Goal: Information Seeking & Learning: Learn about a topic

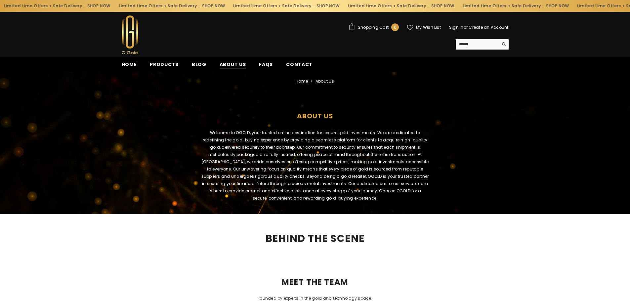
click at [226, 64] on span "About us" at bounding box center [233, 64] width 26 height 7
click at [172, 67] on span "Products" at bounding box center [164, 64] width 29 height 7
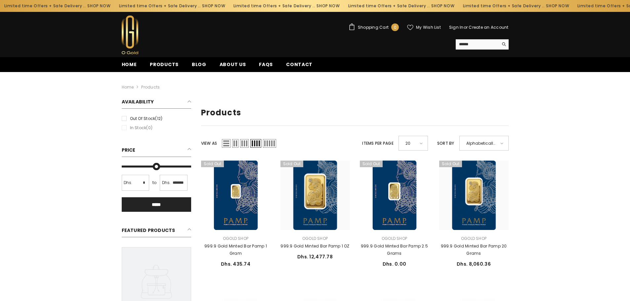
click at [206, 65] on link "Blog" at bounding box center [199, 66] width 28 height 11
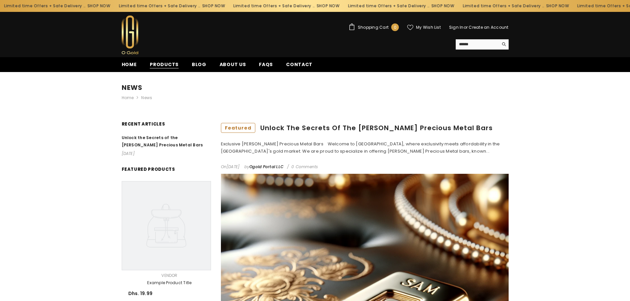
click at [165, 62] on span "Products" at bounding box center [164, 64] width 29 height 7
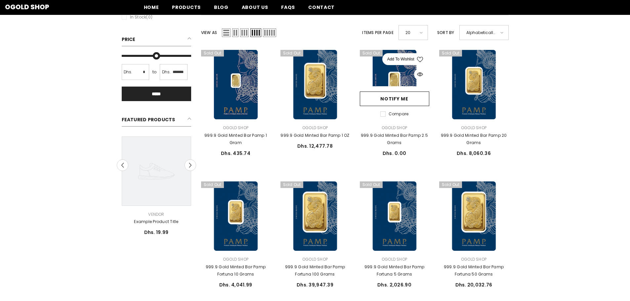
scroll to position [99, 0]
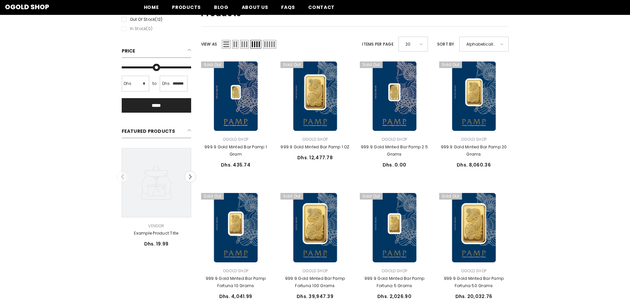
click at [426, 45] on div "20" at bounding box center [413, 44] width 29 height 15
click at [414, 114] on ul "10 15 20 25 30 50" at bounding box center [413, 85] width 30 height 66
click at [414, 110] on span "50" at bounding box center [411, 109] width 12 height 10
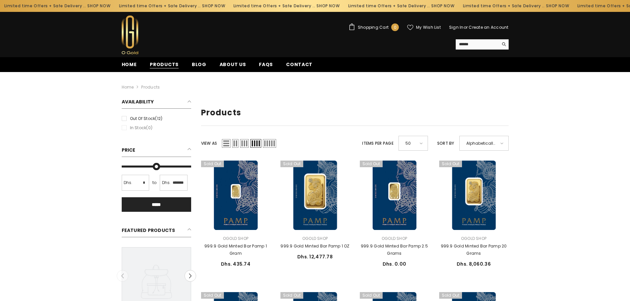
click at [159, 65] on span "Products" at bounding box center [164, 64] width 29 height 7
click at [134, 61] on span "Home" at bounding box center [129, 64] width 15 height 7
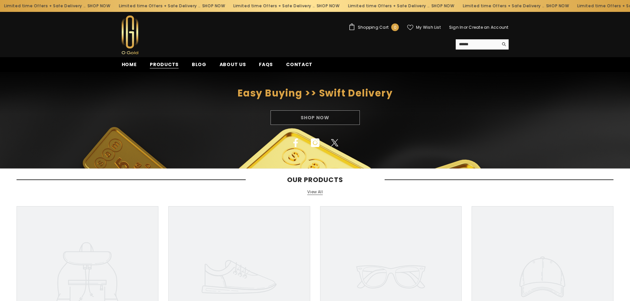
click at [176, 63] on span "Products" at bounding box center [164, 64] width 29 height 7
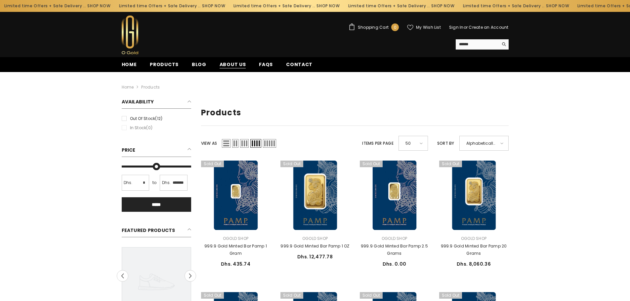
click at [238, 66] on span "About us" at bounding box center [233, 64] width 26 height 7
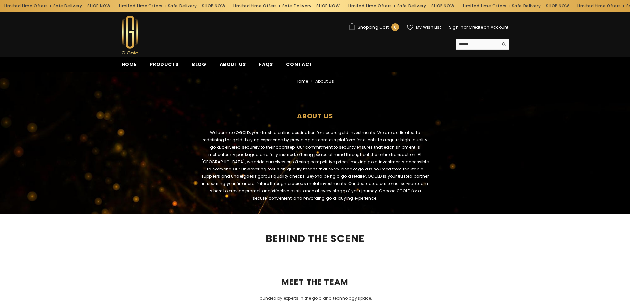
click at [266, 63] on span "FAQs" at bounding box center [266, 64] width 14 height 7
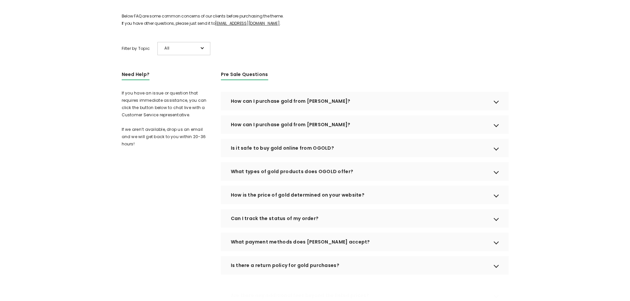
scroll to position [99, 0]
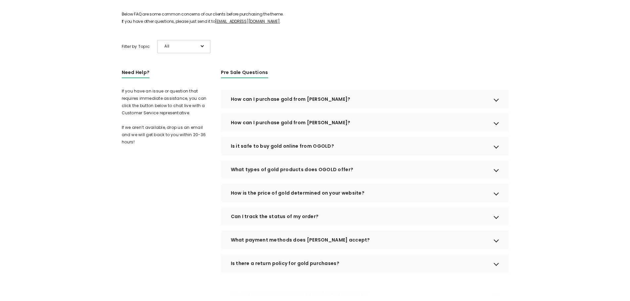
click at [358, 109] on div "How can I purchase gold from OGOLD?" at bounding box center [365, 99] width 288 height 19
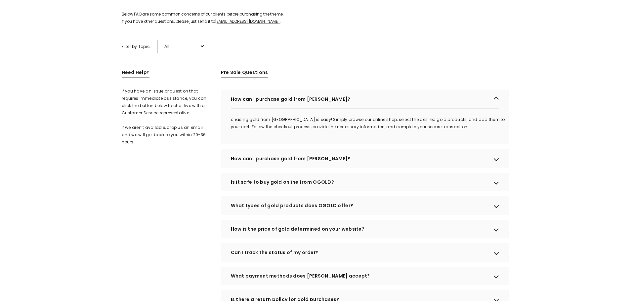
click at [358, 109] on div "How can I purchase gold from OGOLD?" at bounding box center [365, 99] width 288 height 19
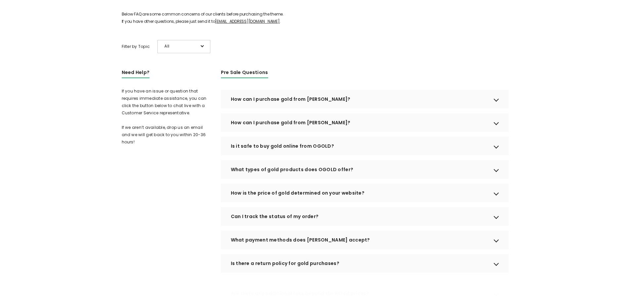
scroll to position [0, 0]
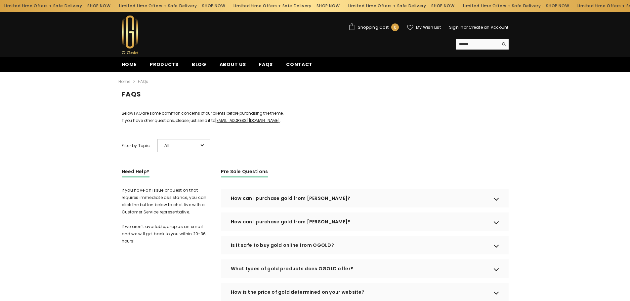
click at [119, 63] on link "Home" at bounding box center [129, 66] width 28 height 11
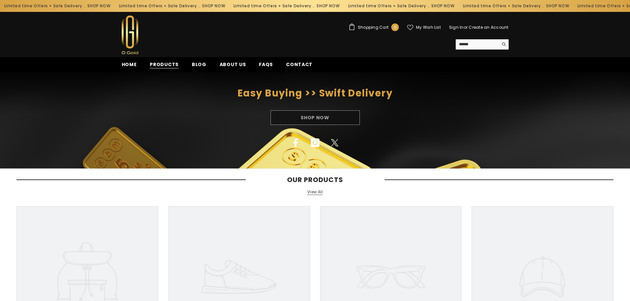
click at [170, 61] on span "Products" at bounding box center [164, 64] width 29 height 7
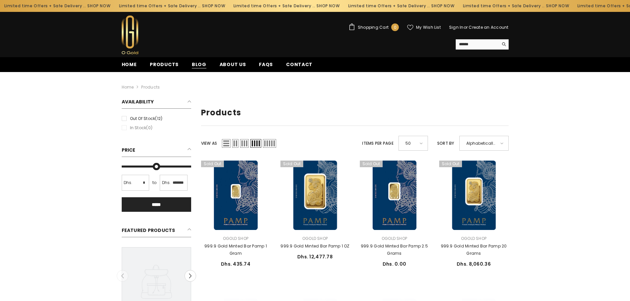
click at [198, 67] on span "Blog" at bounding box center [199, 64] width 15 height 7
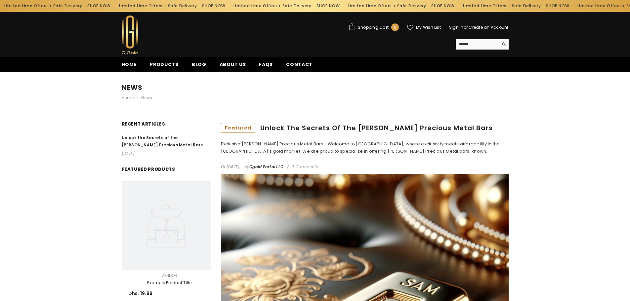
click at [236, 59] on ul "Home Products Blog About us FAQs Contact" at bounding box center [291, 64] width 352 height 15
click at [235, 61] on span "About us" at bounding box center [233, 64] width 26 height 7
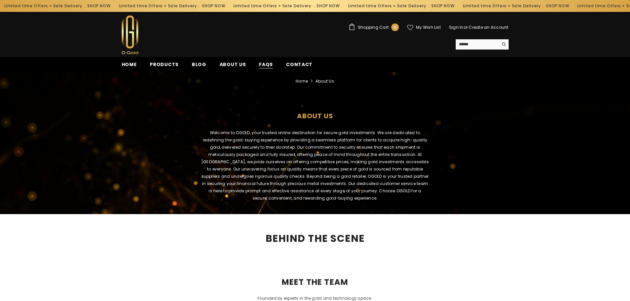
click at [265, 63] on span "FAQs" at bounding box center [266, 64] width 14 height 7
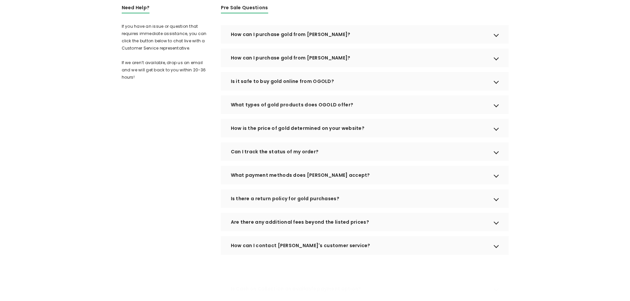
scroll to position [165, 0]
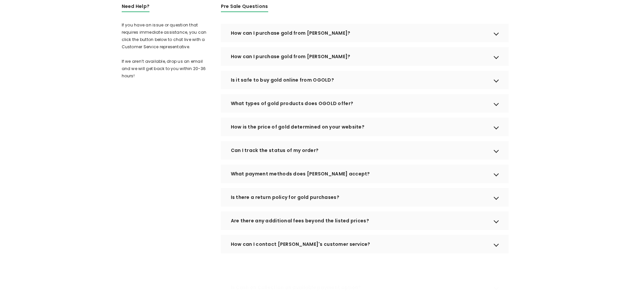
click at [343, 176] on div "What payment methods does OGOLD accept?" at bounding box center [365, 174] width 288 height 19
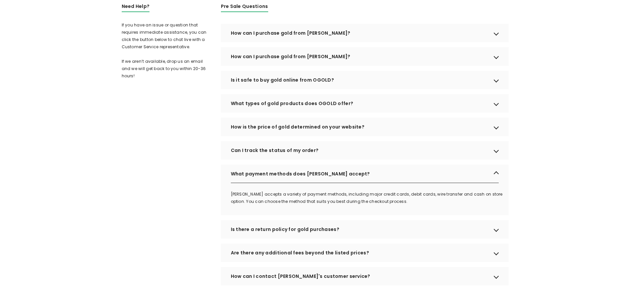
click at [365, 239] on div "Is there a return policy for gold purchases?" at bounding box center [365, 229] width 288 height 19
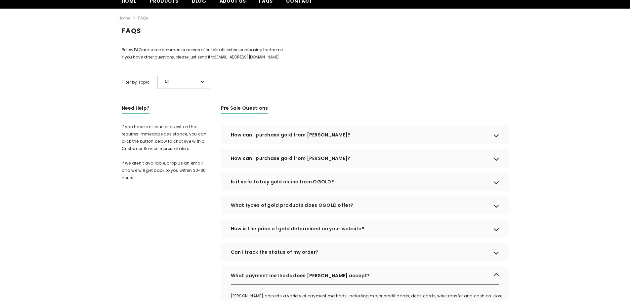
scroll to position [0, 0]
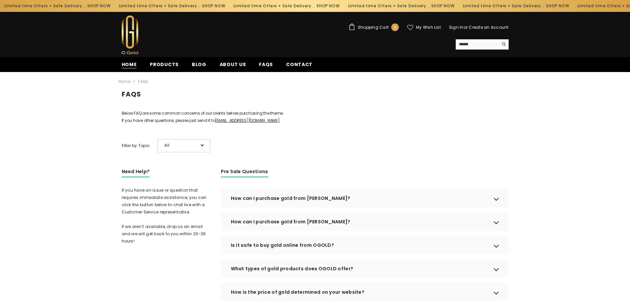
click at [134, 65] on span "Home" at bounding box center [129, 64] width 15 height 7
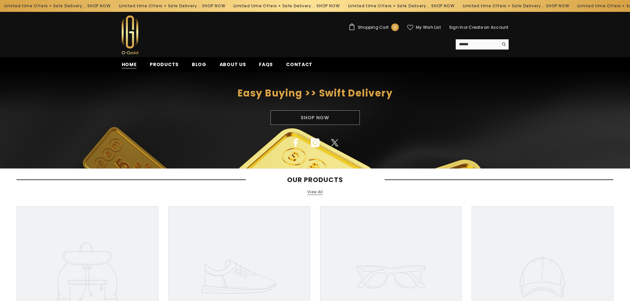
click at [126, 65] on span "Home" at bounding box center [129, 64] width 15 height 7
